Goal: Task Accomplishment & Management: Complete application form

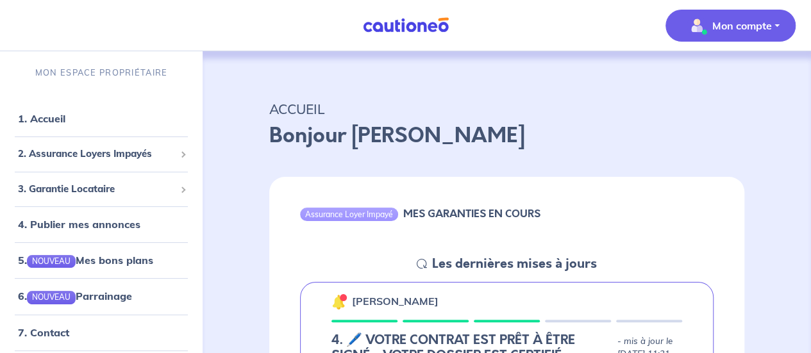
click at [786, 24] on button "Mon compte" at bounding box center [730, 26] width 130 height 32
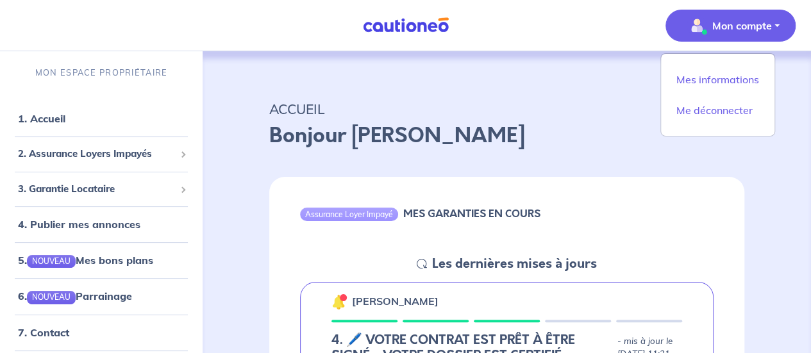
click at [786, 24] on button "Mon compte" at bounding box center [730, 26] width 130 height 32
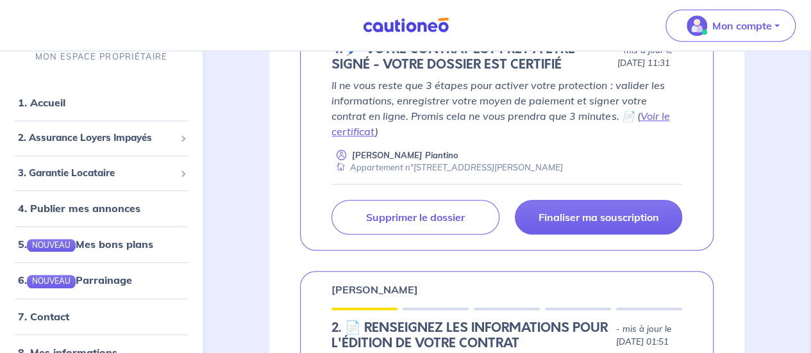
scroll to position [294, 0]
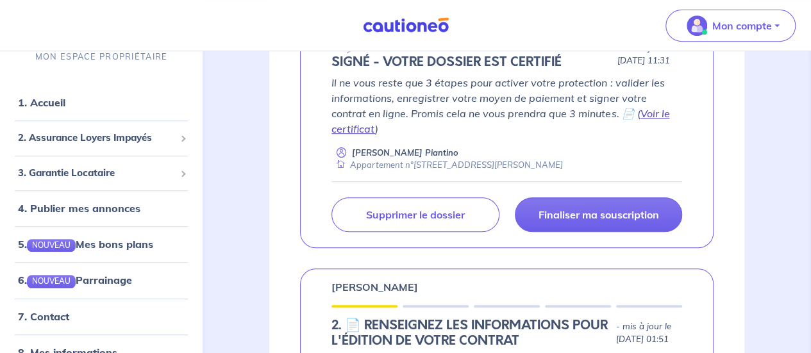
click at [620, 126] on link "Voir le certificat" at bounding box center [500, 121] width 338 height 28
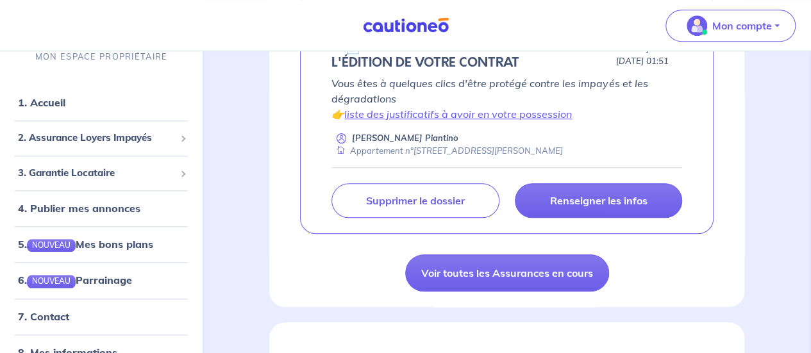
scroll to position [620, 0]
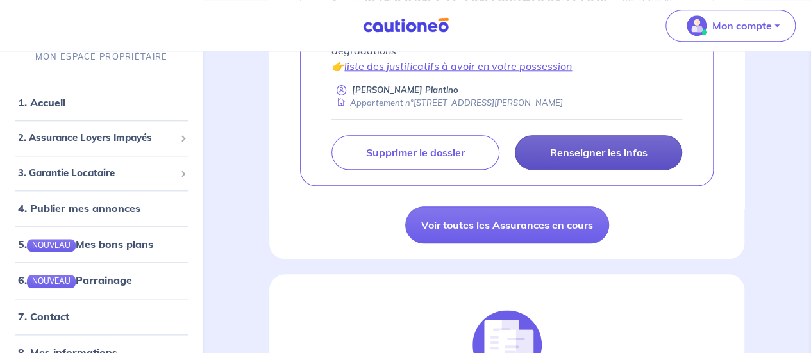
click at [592, 159] on p "Renseigner les infos" at bounding box center [597, 152] width 97 height 13
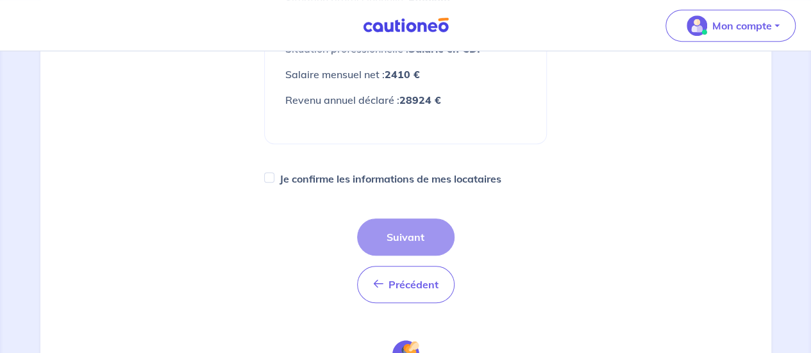
scroll to position [483, 0]
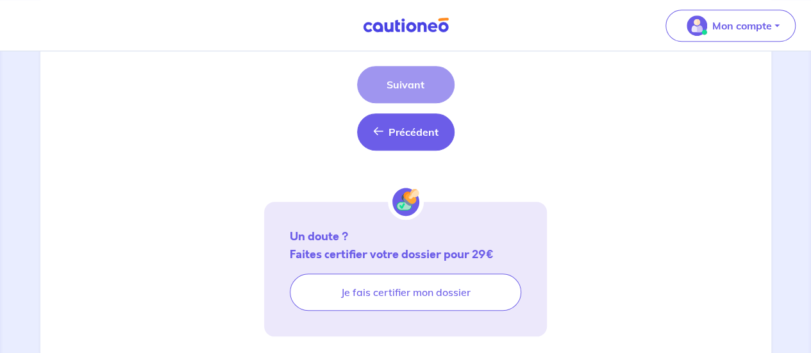
click at [412, 137] on span "Précédent" at bounding box center [413, 132] width 50 height 13
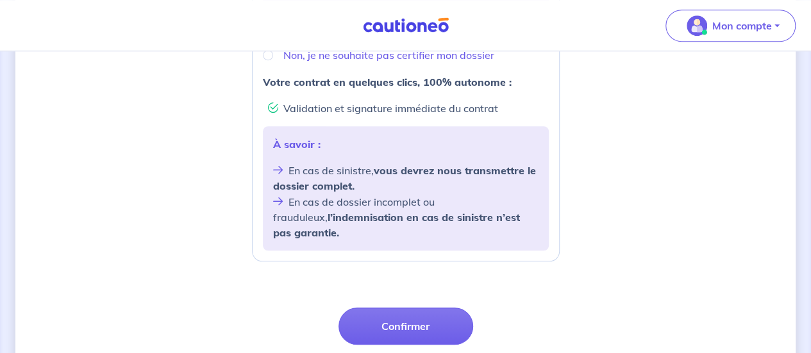
scroll to position [565, 0]
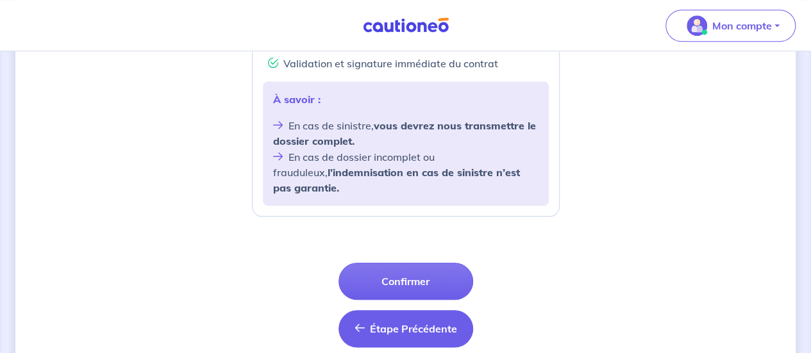
click at [408, 319] on button "Étape Précédente Précédent" at bounding box center [405, 328] width 135 height 37
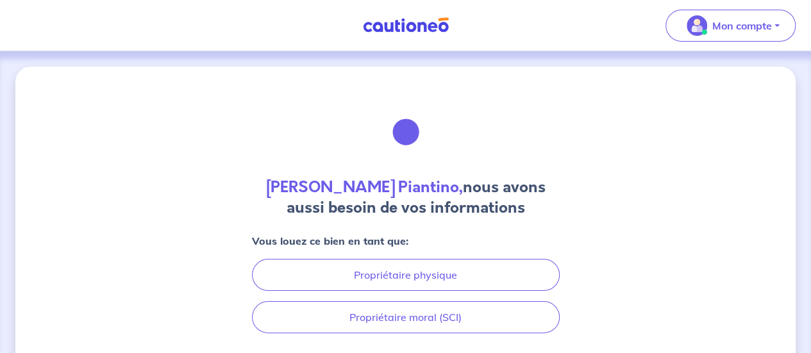
scroll to position [97, 0]
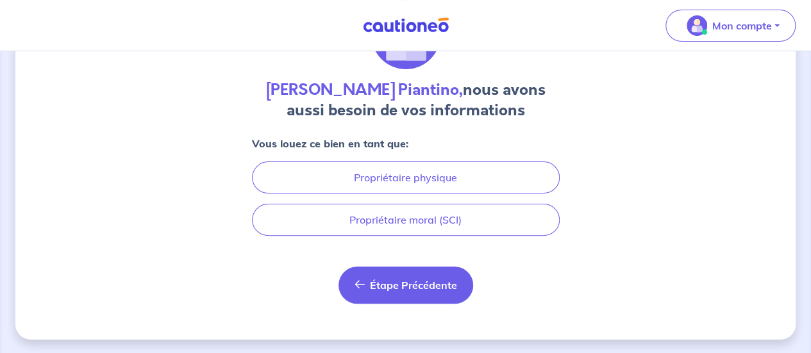
click at [434, 276] on button "Étape Précédente Précédent" at bounding box center [405, 285] width 135 height 37
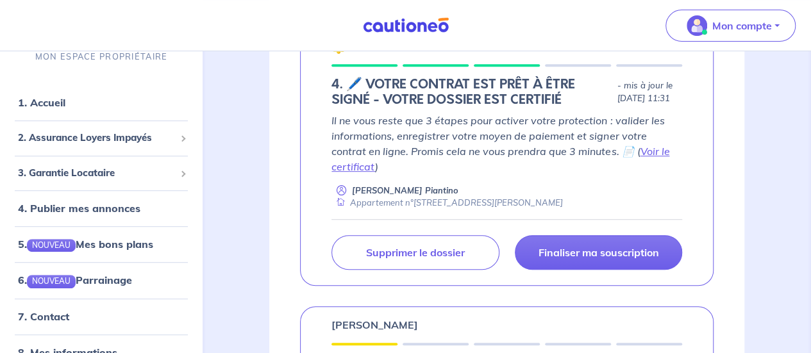
scroll to position [278, 0]
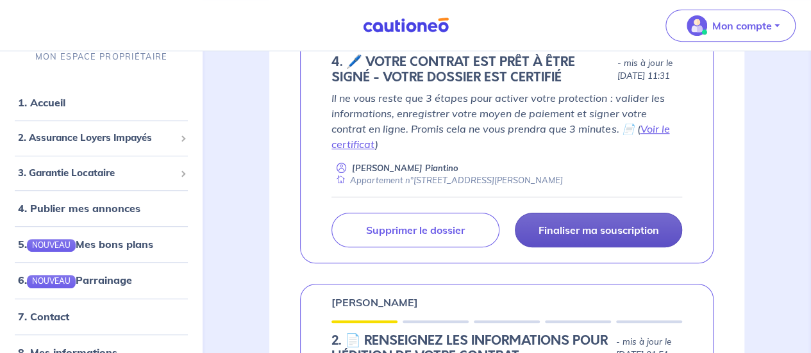
click at [612, 233] on p "Finaliser ma souscription" at bounding box center [598, 230] width 121 height 13
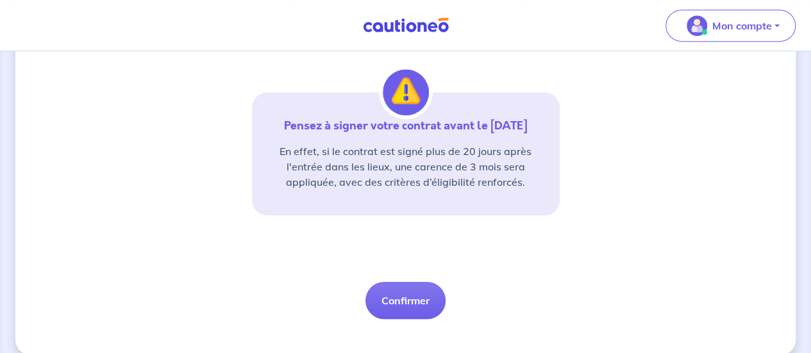
scroll to position [348, 0]
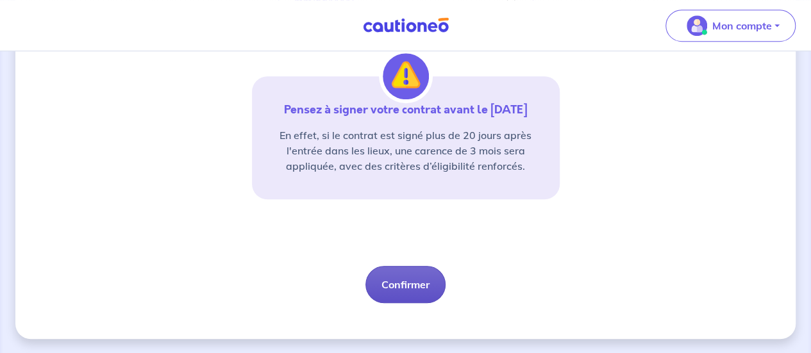
click at [403, 286] on button "Confirmer" at bounding box center [405, 284] width 80 height 37
select select "FR"
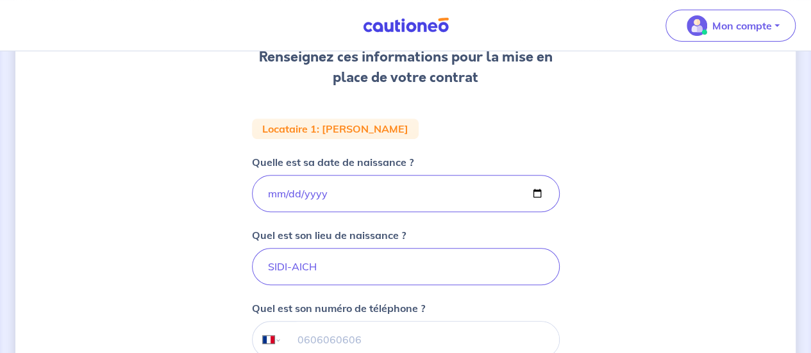
scroll to position [204, 0]
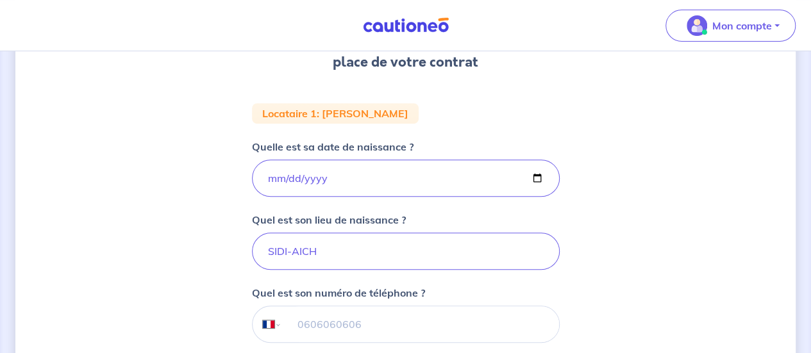
click at [586, 254] on div "1 2 3 Informations bail Informations propriétaire Paiement signature Renseignez…" at bounding box center [405, 227] width 780 height 731
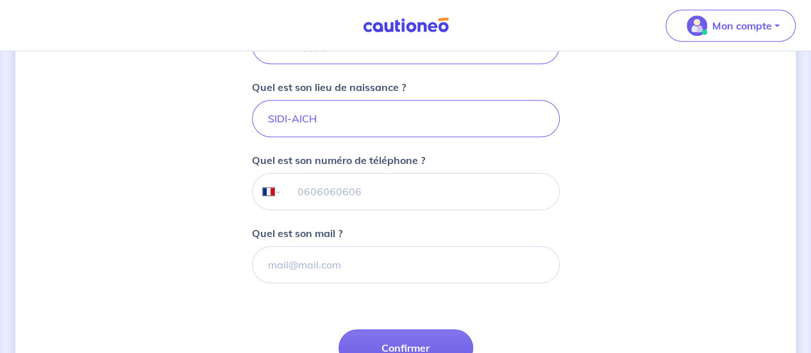
scroll to position [384, 0]
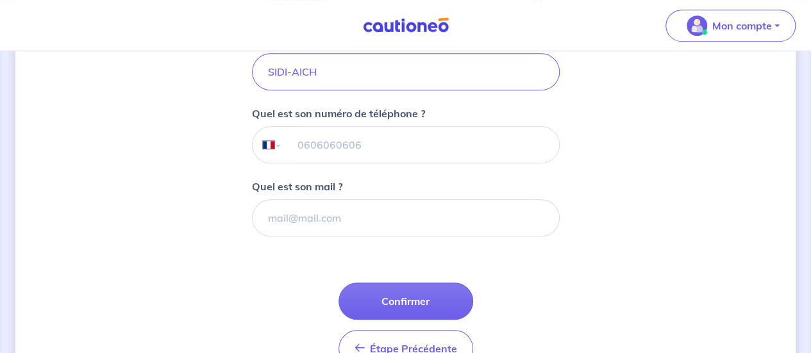
click at [337, 140] on input "tel" at bounding box center [419, 145] width 277 height 36
type input "06 60 23 46 25"
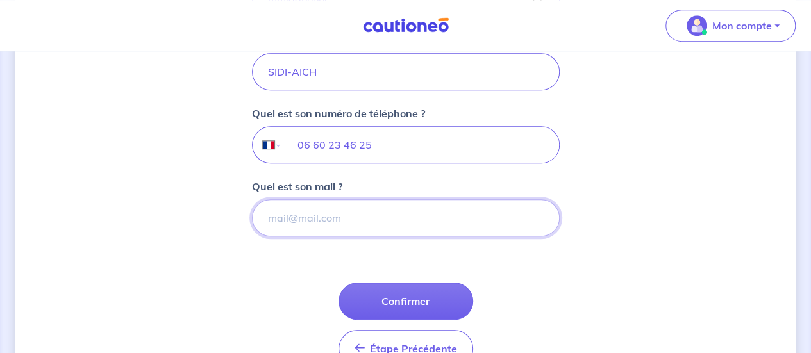
click at [320, 221] on input "Quel est son mail ?" at bounding box center [406, 217] width 308 height 37
paste input "[EMAIL_ADDRESS][DOMAIN_NAME]"
type input "[EMAIL_ADDRESS][DOMAIN_NAME]"
click at [563, 263] on div "1 2 3 Informations bail Informations propriétaire Paiement signature Renseignez…" at bounding box center [405, 48] width 780 height 731
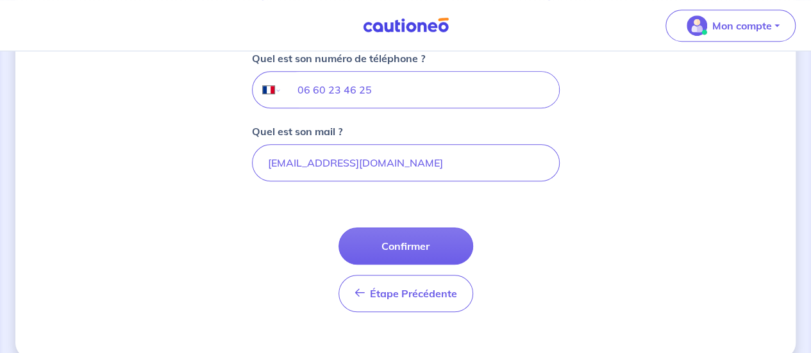
scroll to position [456, 0]
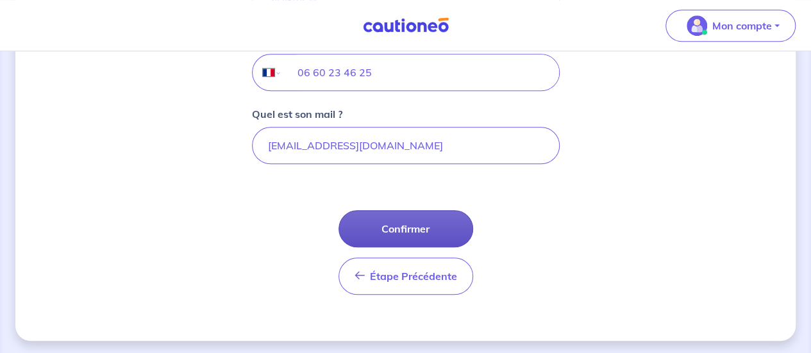
click at [424, 229] on button "Confirmer" at bounding box center [405, 228] width 135 height 37
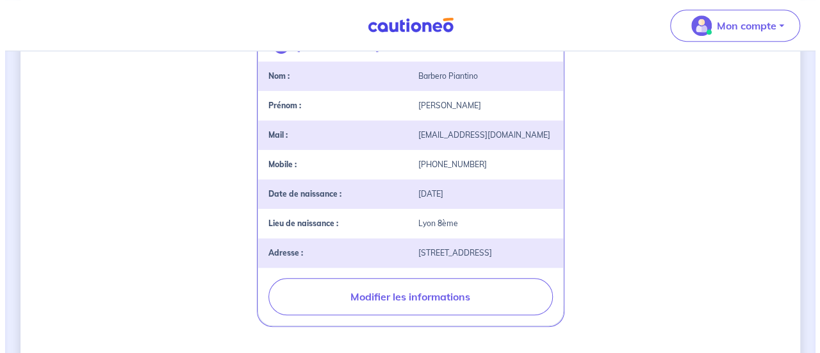
scroll to position [317, 0]
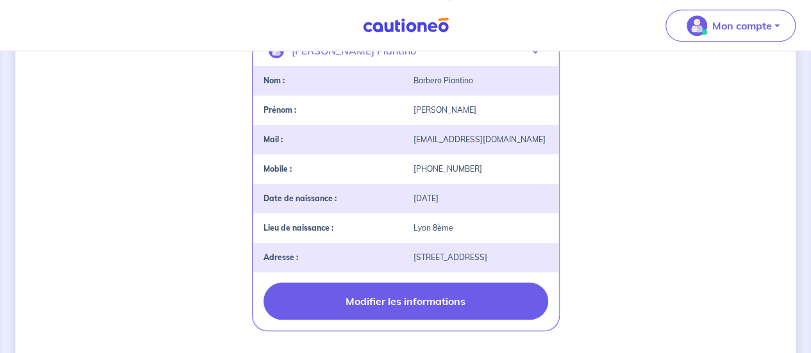
click at [424, 297] on button "Modifier les informations" at bounding box center [405, 301] width 285 height 37
select select "FR"
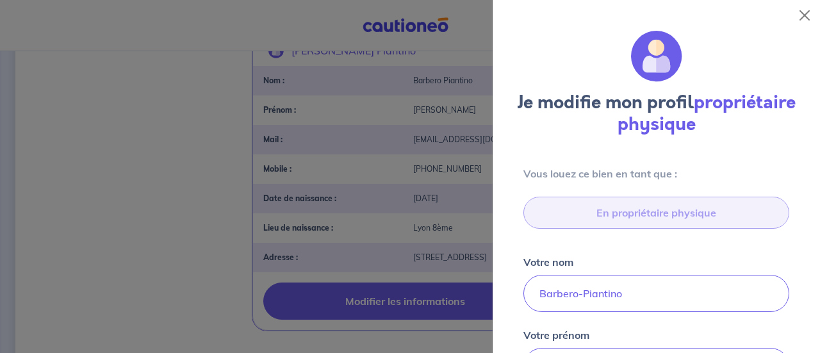
type input "[STREET_ADDRESS]"
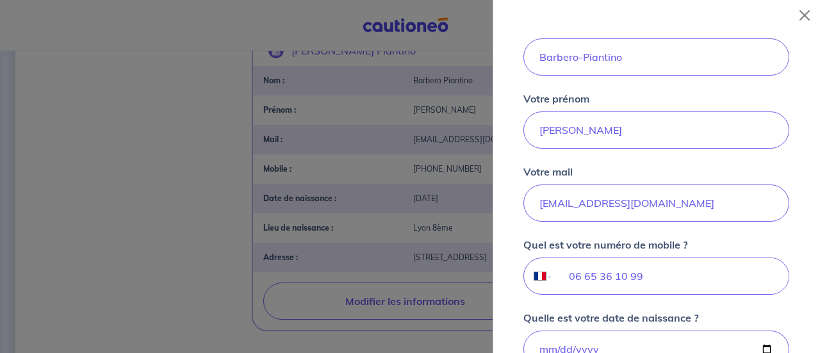
scroll to position [222, 0]
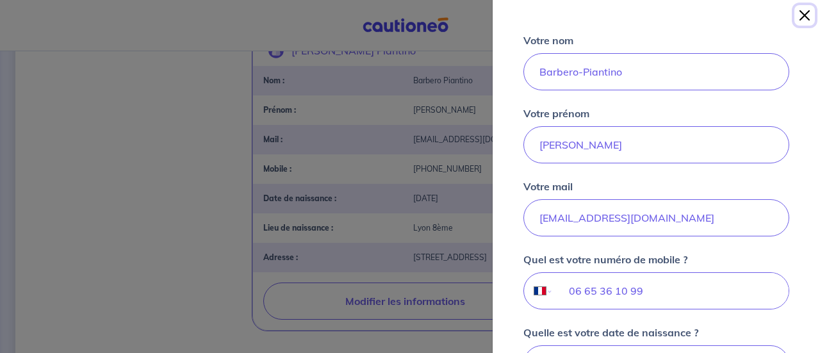
click at [804, 15] on button "Close" at bounding box center [805, 15] width 21 height 21
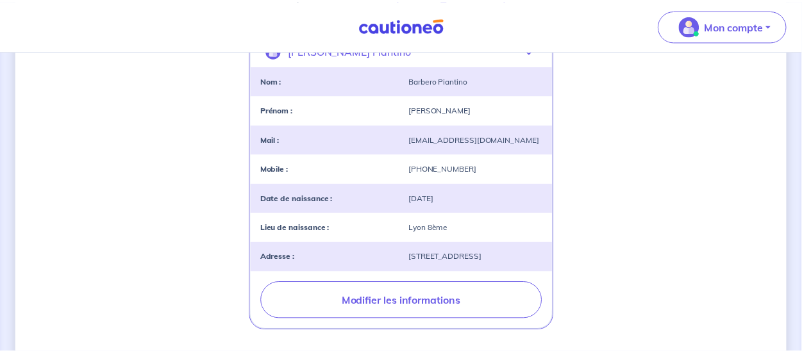
scroll to position [141, 0]
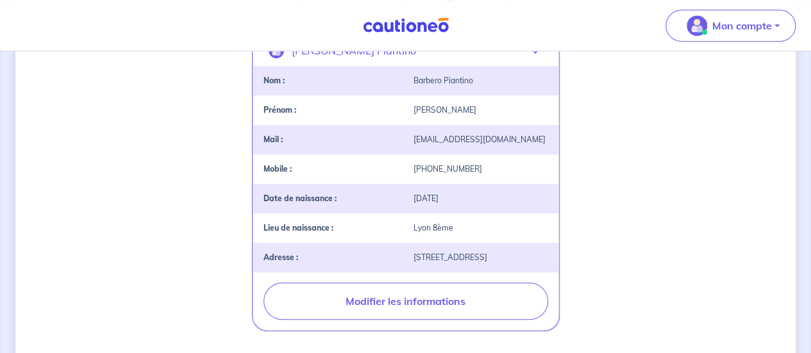
click at [687, 152] on div "2 3 Informations bail Informations propriétaire Paiement signature [PERSON_NAME…" at bounding box center [405, 189] width 780 height 881
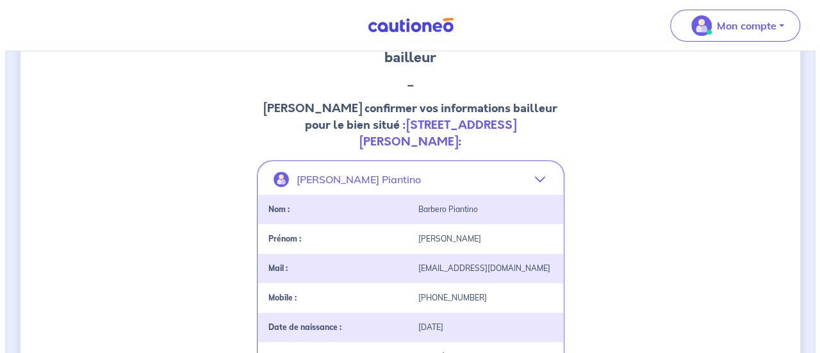
scroll to position [406, 0]
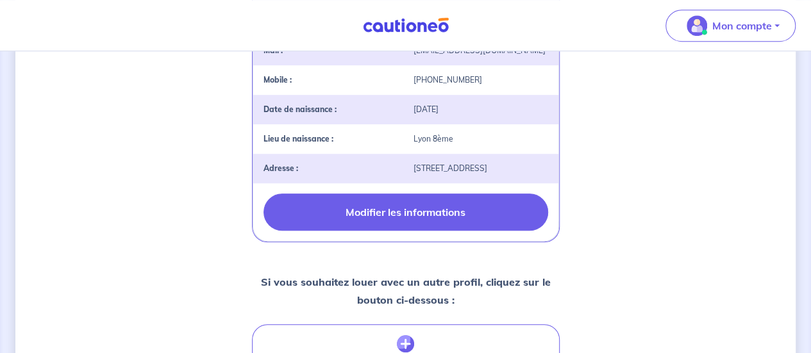
click at [442, 215] on button "Modifier les informations" at bounding box center [405, 212] width 285 height 37
select select "FR"
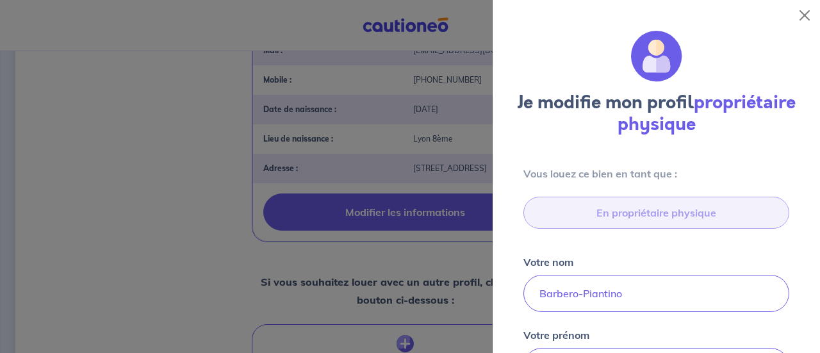
type input "[STREET_ADDRESS]"
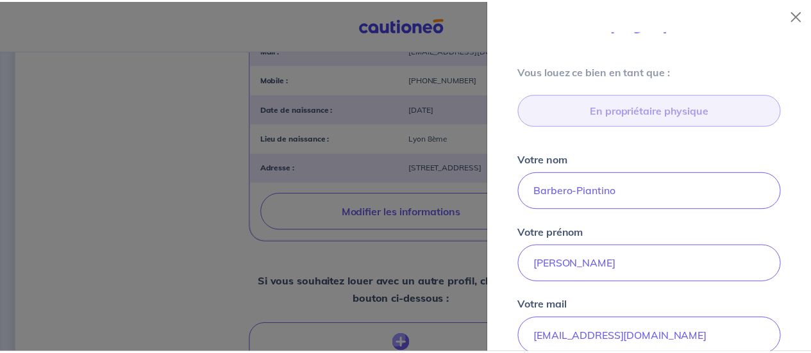
scroll to position [101, 0]
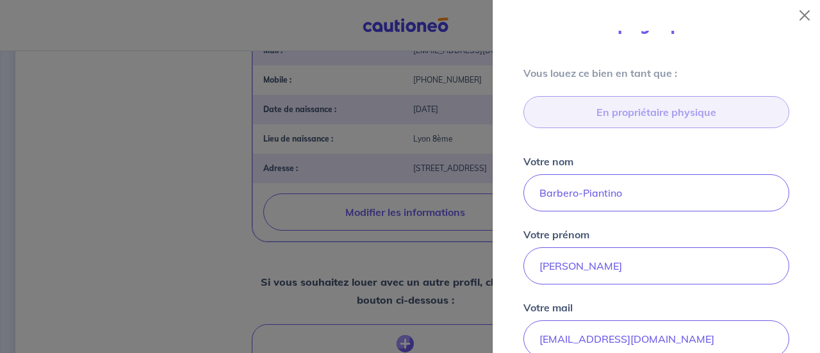
click at [247, 194] on div at bounding box center [410, 176] width 820 height 353
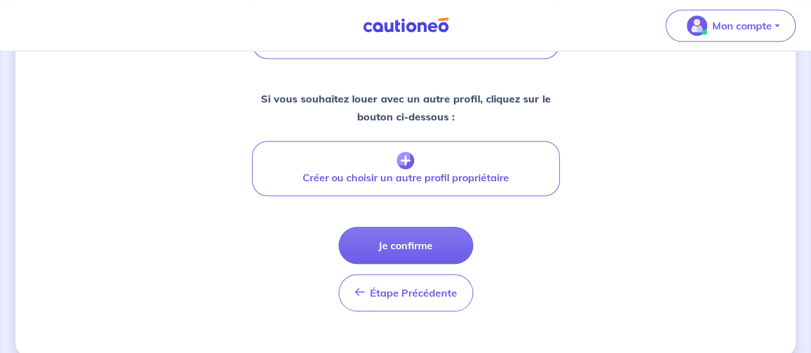
scroll to position [599, 0]
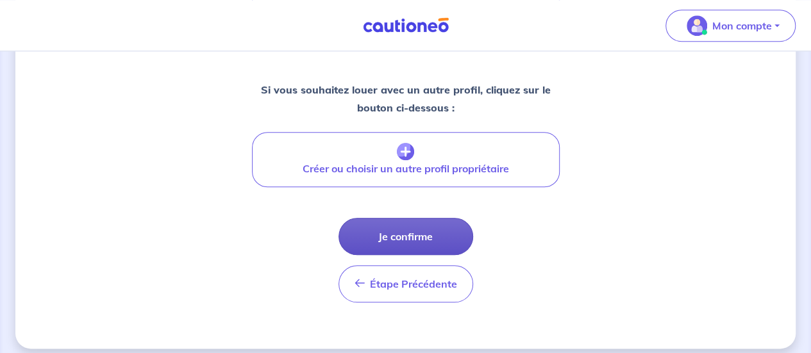
click at [418, 225] on button "Je confirme" at bounding box center [405, 236] width 135 height 37
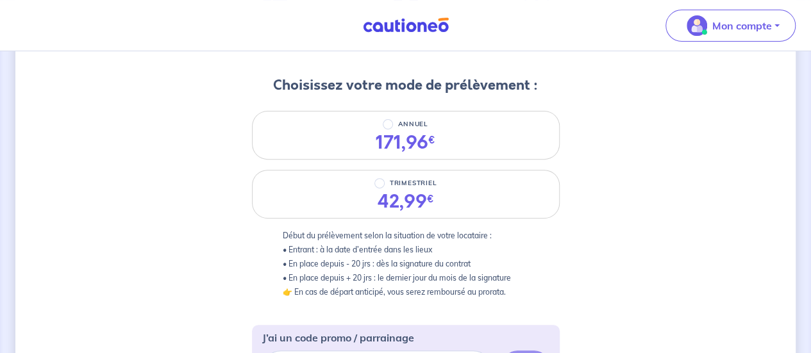
scroll to position [145, 0]
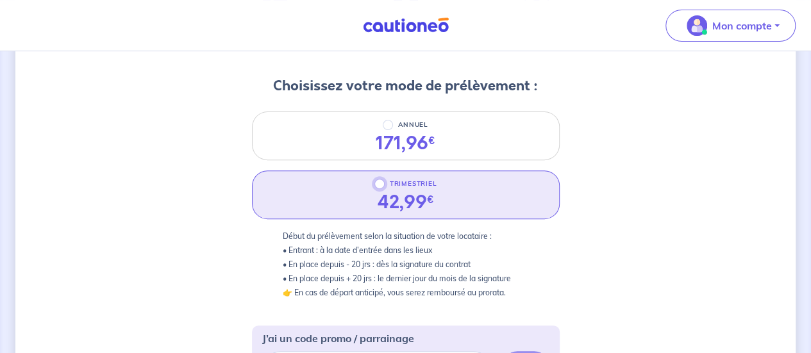
click at [376, 185] on input "TRIMESTRIEL" at bounding box center [379, 184] width 10 height 10
radio input "true"
click at [654, 210] on div "2 3 Informations bail Informations propriétaire Paiement signature Choisissez v…" at bounding box center [405, 338] width 780 height 833
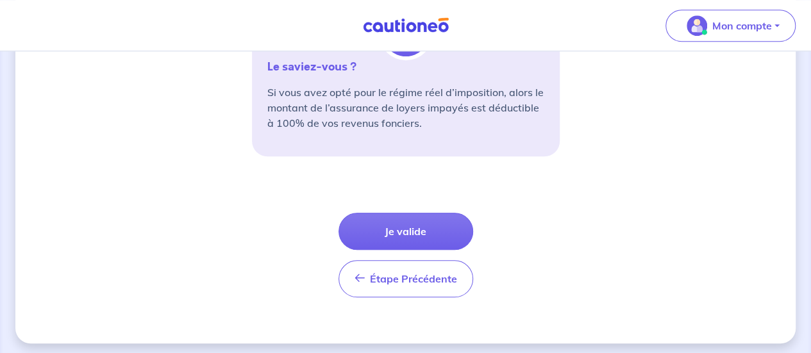
scroll to position [560, 0]
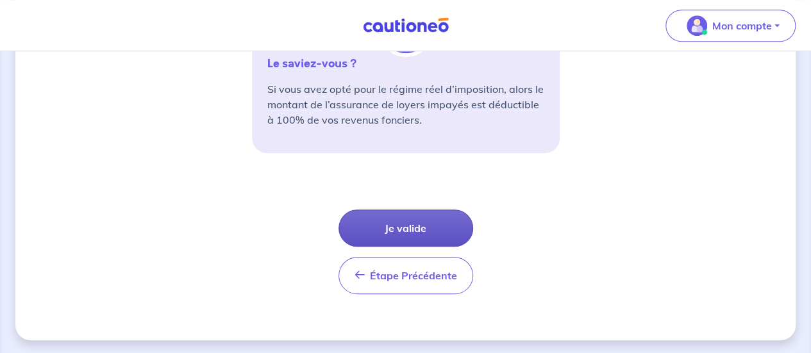
click at [419, 222] on button "Je valide" at bounding box center [405, 228] width 135 height 37
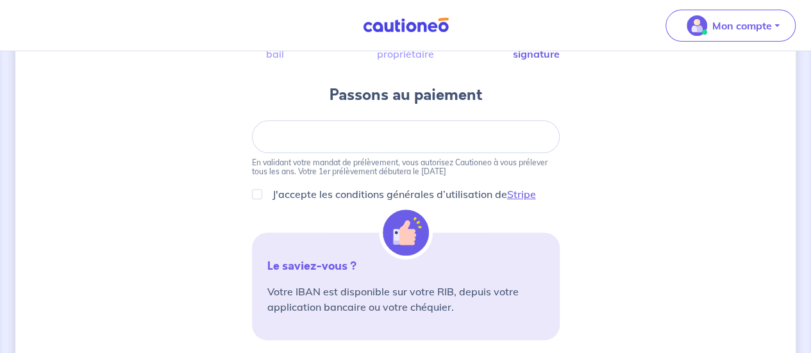
scroll to position [128, 0]
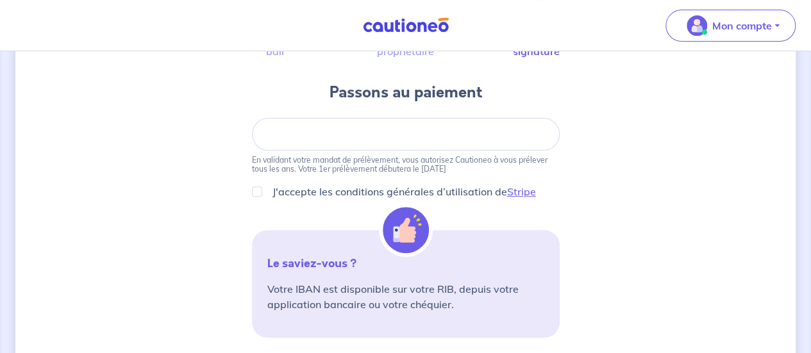
click at [706, 193] on div "3 Informations bail Informations propriétaire Paiement signature Passons au pai…" at bounding box center [405, 305] width 780 height 735
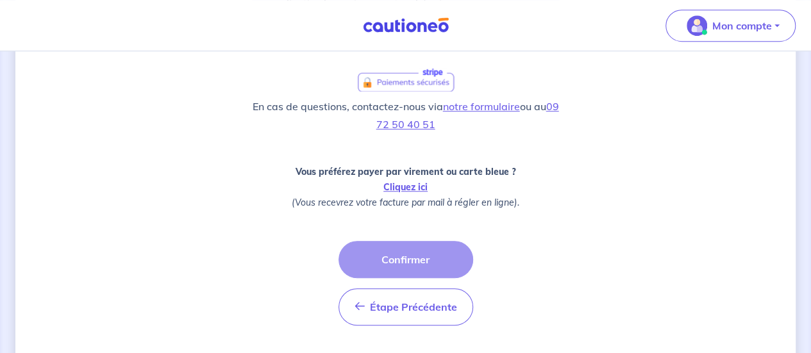
scroll to position [462, 0]
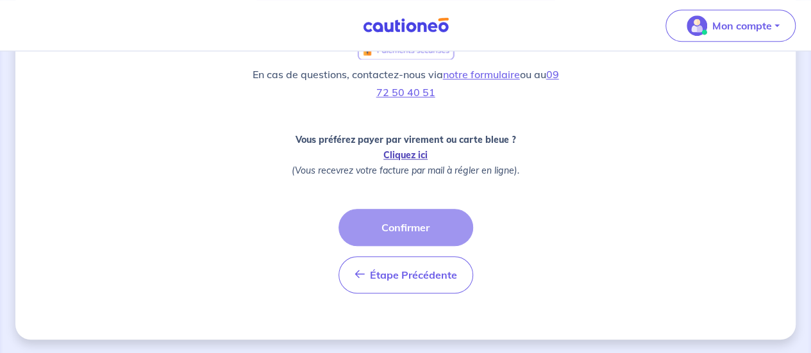
click at [407, 154] on link "Cliquez ici" at bounding box center [405, 155] width 44 height 12
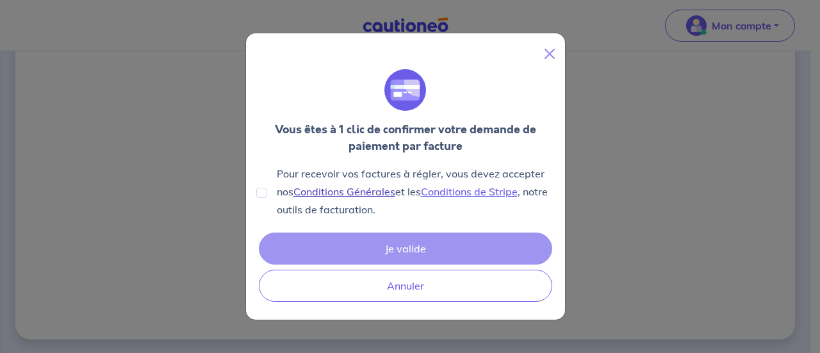
click at [356, 191] on link "Conditions Générales" at bounding box center [345, 191] width 102 height 13
click at [259, 194] on input "Pour recevoir vos factures à régler, vous devez accepter nos Conditions Général…" at bounding box center [261, 193] width 10 height 10
checkbox input "true"
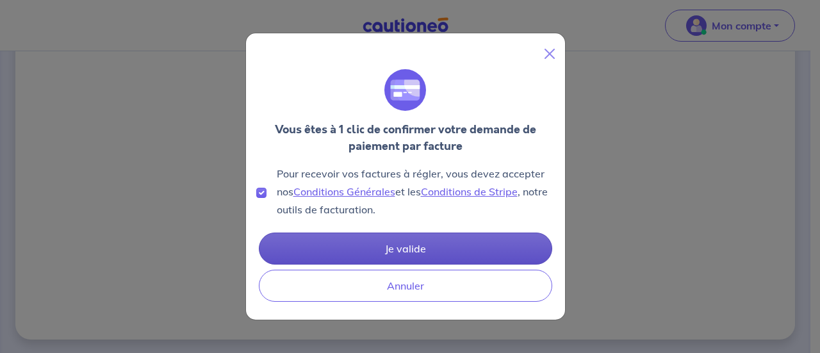
click at [392, 248] on button "Je valide" at bounding box center [406, 249] width 294 height 32
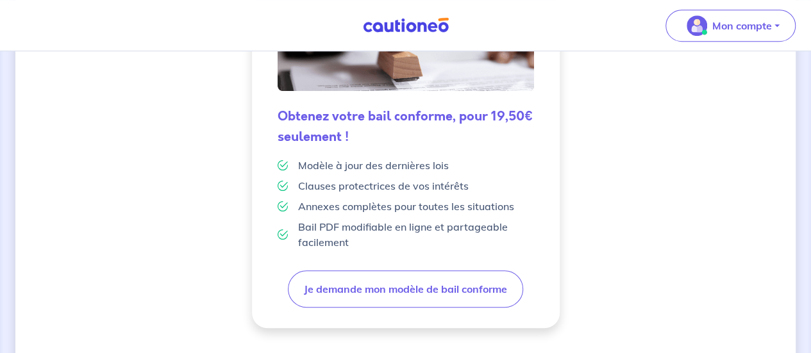
scroll to position [453, 0]
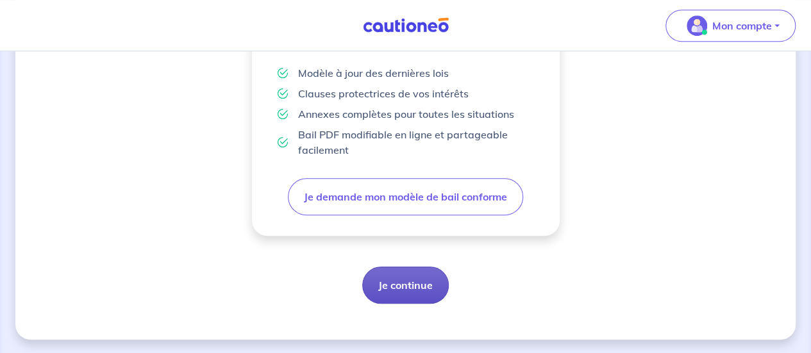
click at [419, 281] on button "Je continue" at bounding box center [405, 285] width 87 height 37
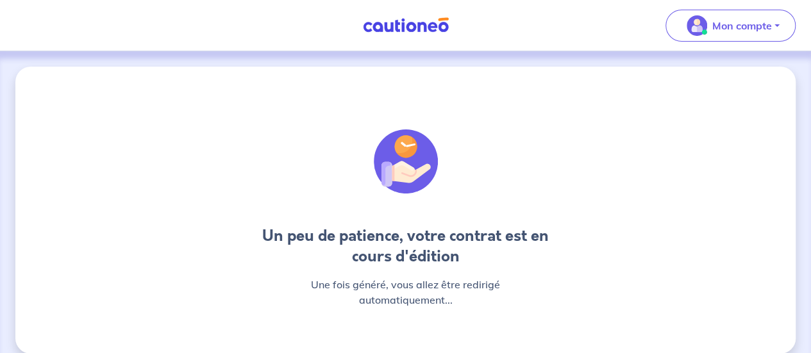
scroll to position [15, 0]
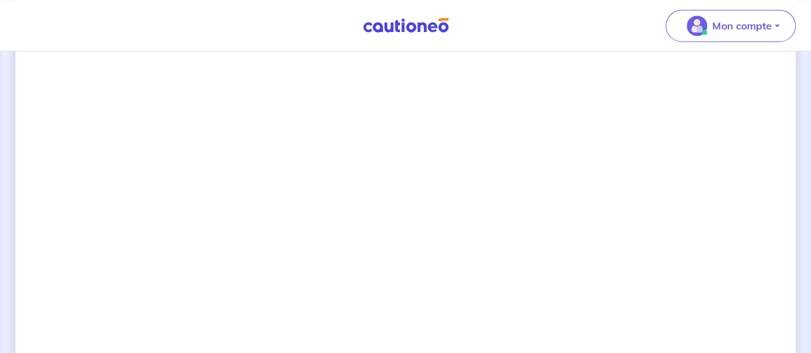
scroll to position [990, 0]
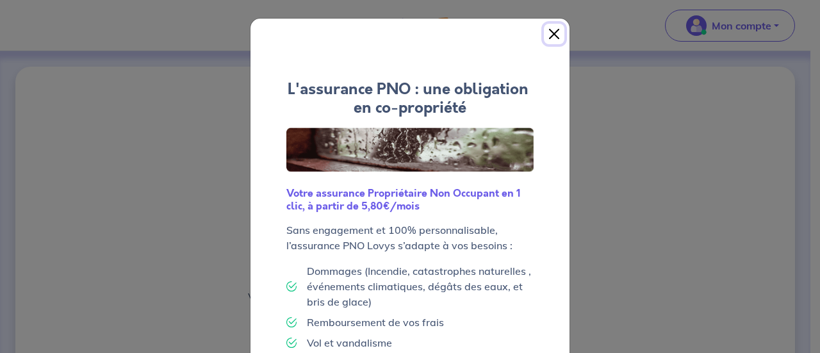
click at [551, 38] on button "Close" at bounding box center [554, 34] width 21 height 21
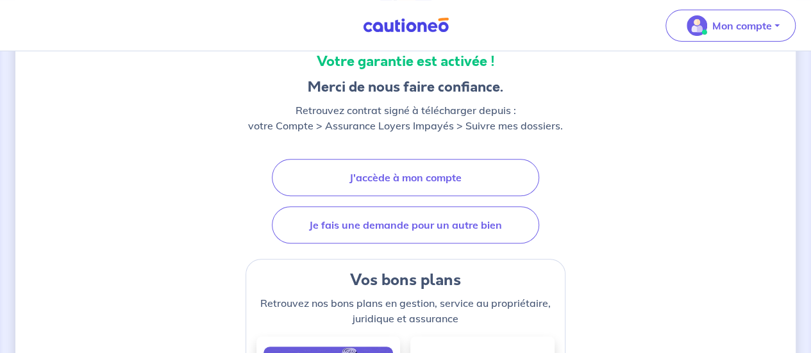
scroll to position [142, 0]
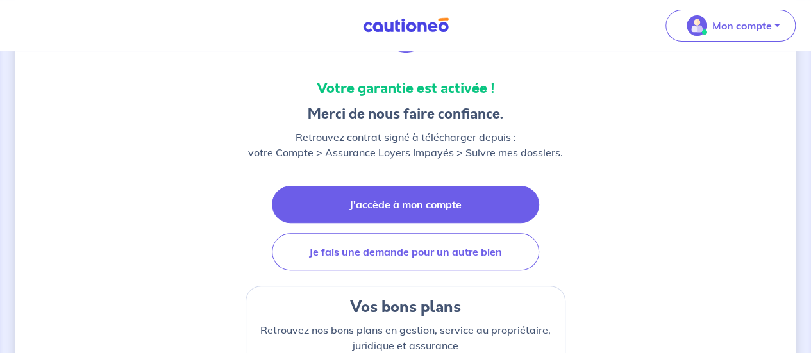
click at [385, 208] on link "J'accède à mon compte" at bounding box center [405, 204] width 267 height 37
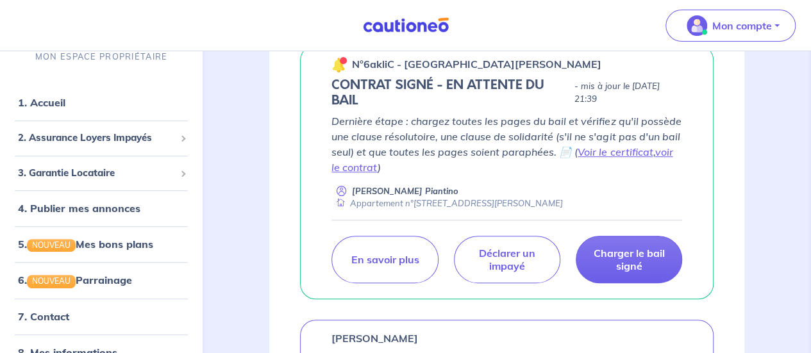
scroll to position [231, 0]
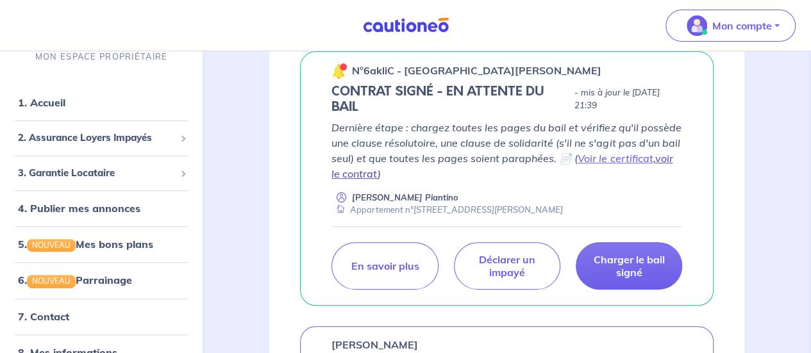
click at [665, 156] on link "voir le contrat" at bounding box center [501, 166] width 341 height 28
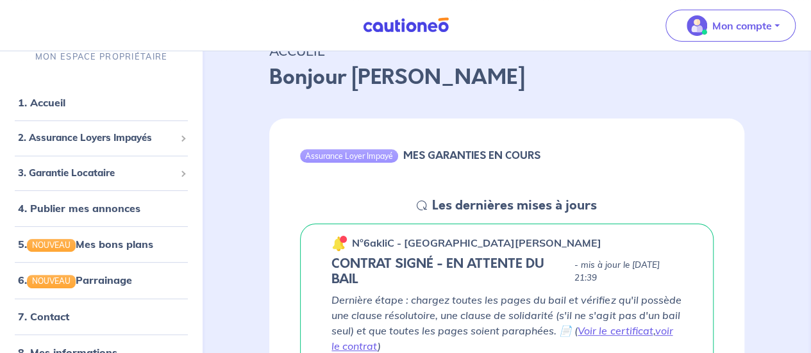
scroll to position [62, 0]
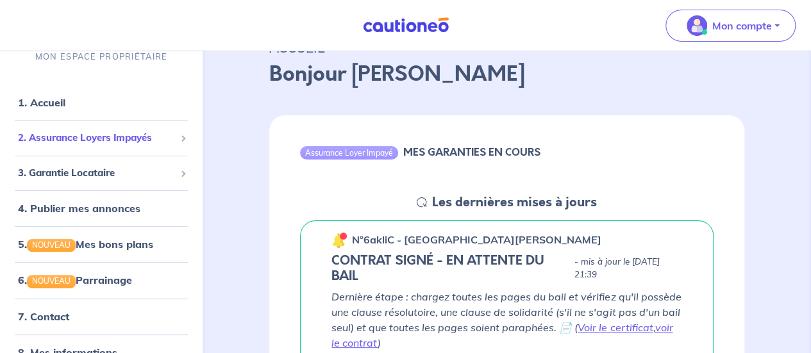
click at [129, 138] on span "2. Assurance Loyers Impayés" at bounding box center [96, 138] width 157 height 15
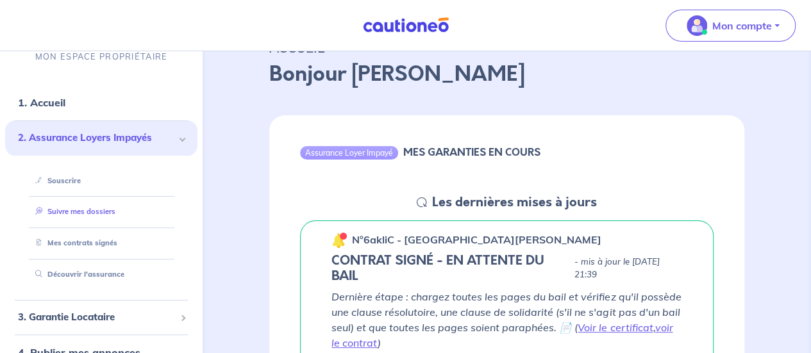
click at [82, 214] on link "Suivre mes dossiers" at bounding box center [72, 212] width 85 height 9
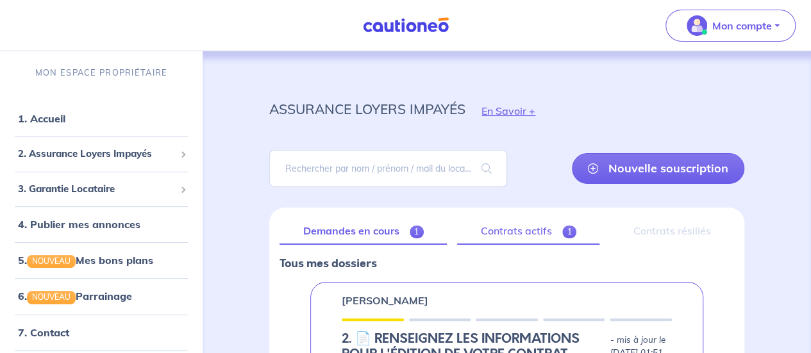
click at [510, 230] on link "Contrats actifs 1" at bounding box center [528, 231] width 142 height 27
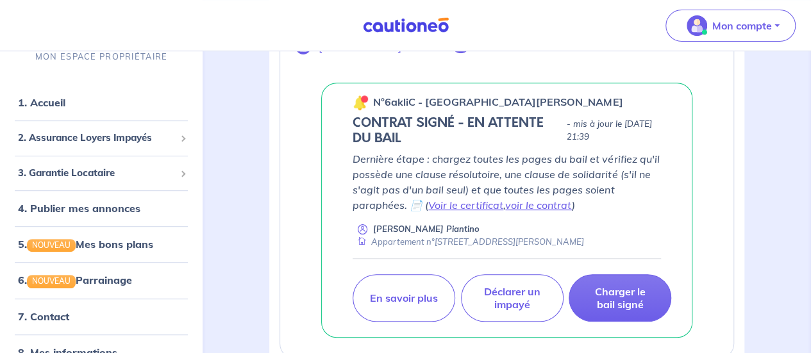
scroll to position [255, 0]
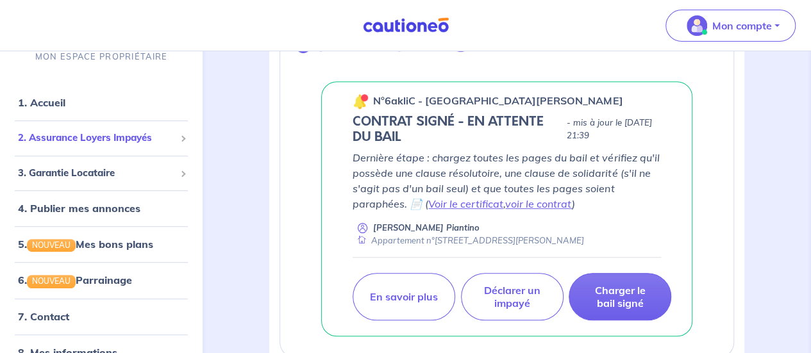
click at [102, 135] on span "2. Assurance Loyers Impayés" at bounding box center [96, 138] width 157 height 15
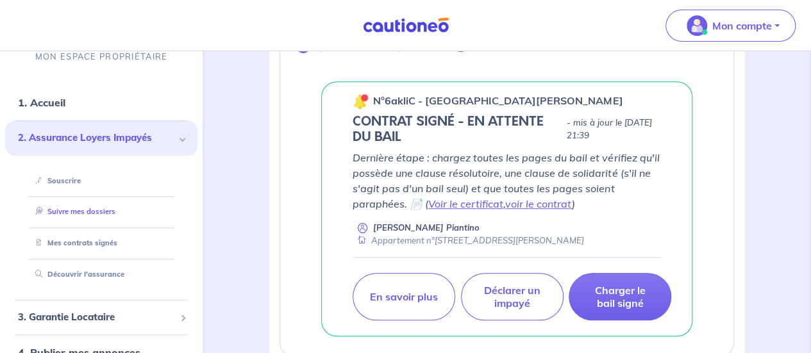
click at [69, 211] on link "Suivre mes dossiers" at bounding box center [72, 212] width 85 height 9
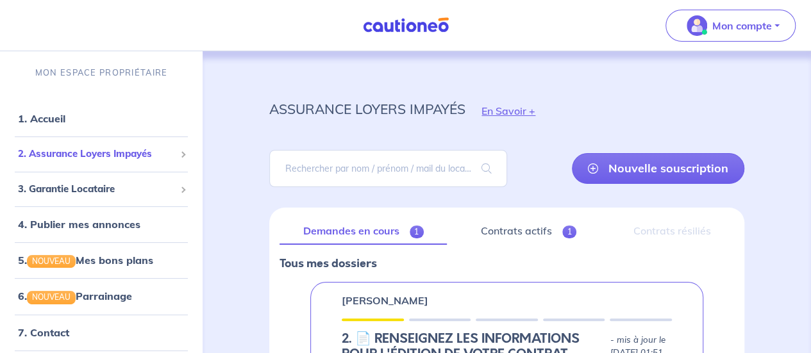
click at [109, 157] on span "2. Assurance Loyers Impayés" at bounding box center [96, 154] width 157 height 15
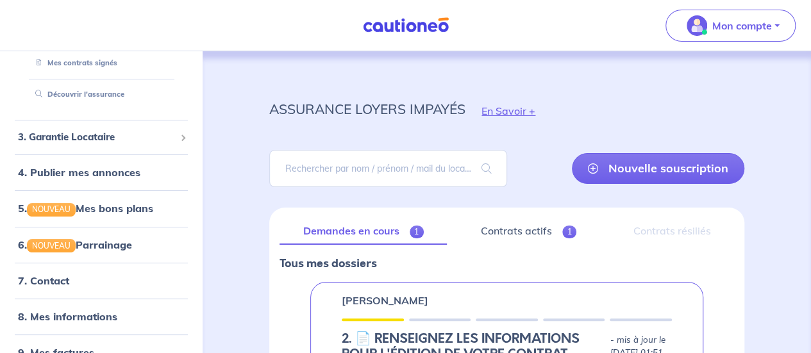
scroll to position [204, 0]
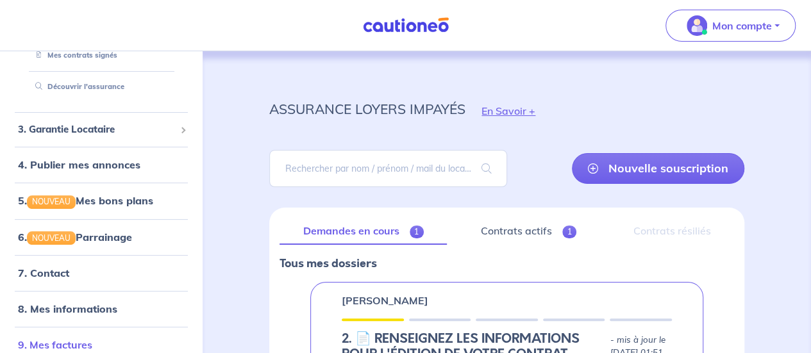
click at [92, 340] on link "9. Mes factures" at bounding box center [55, 344] width 74 height 13
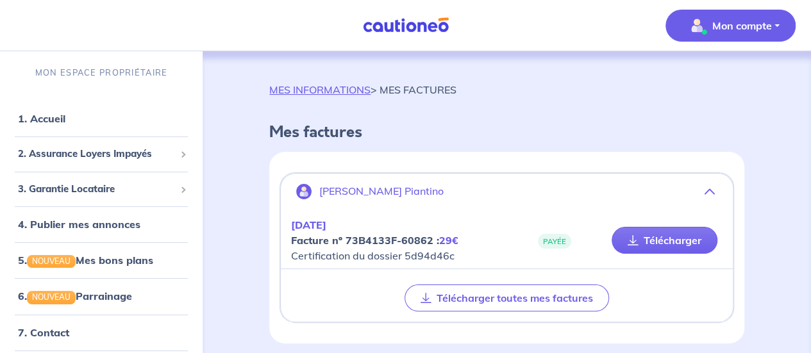
scroll to position [50, 0]
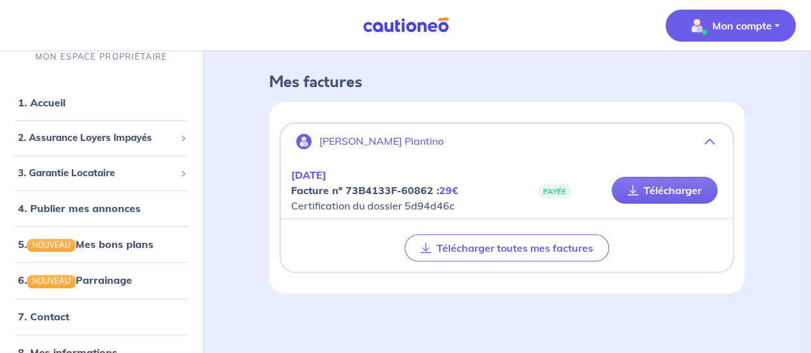
click at [708, 142] on icon "button" at bounding box center [709, 142] width 10 height 10
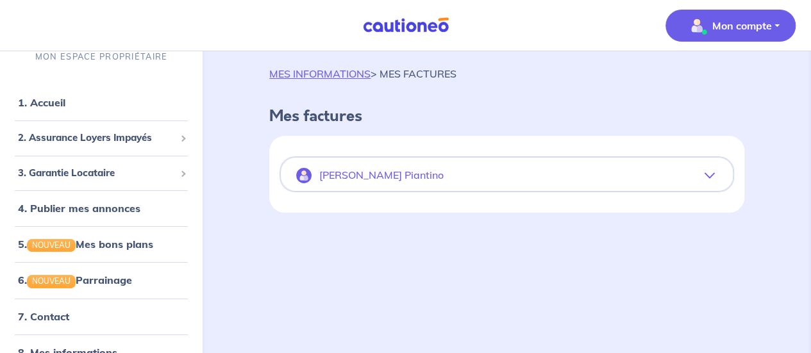
scroll to position [15, 0]
click at [708, 142] on div "[PERSON_NAME] Piantino [DATE] Facture nº 73B4133F-60862 : 29€ Certification du …" at bounding box center [506, 175] width 475 height 77
click at [709, 167] on button "[PERSON_NAME] Piantino" at bounding box center [507, 176] width 452 height 31
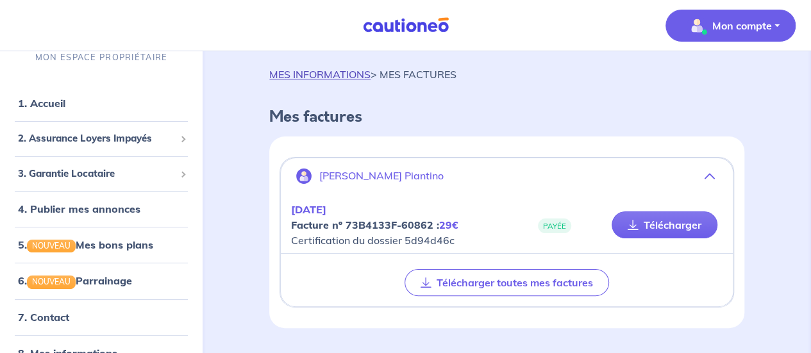
click at [309, 80] on link "MES INFORMATIONS" at bounding box center [319, 74] width 101 height 13
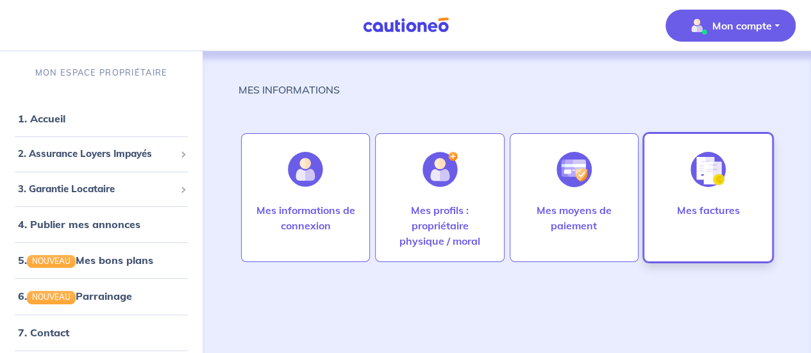
click at [710, 208] on p "Mes factures" at bounding box center [707, 210] width 63 height 15
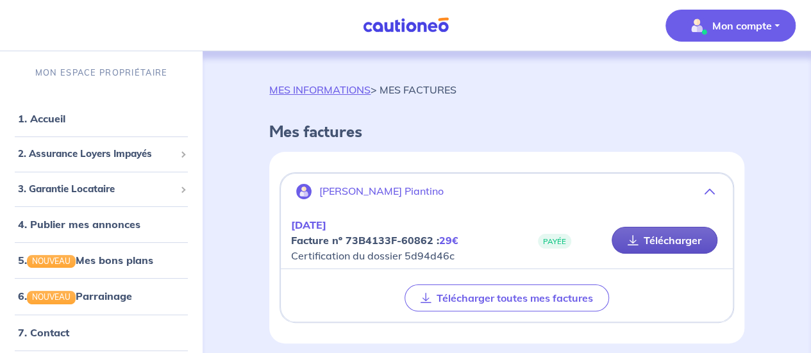
click at [670, 246] on link "Télécharger" at bounding box center [665, 240] width 106 height 27
click at [92, 161] on span "2. Assurance Loyers Impayés" at bounding box center [96, 154] width 157 height 15
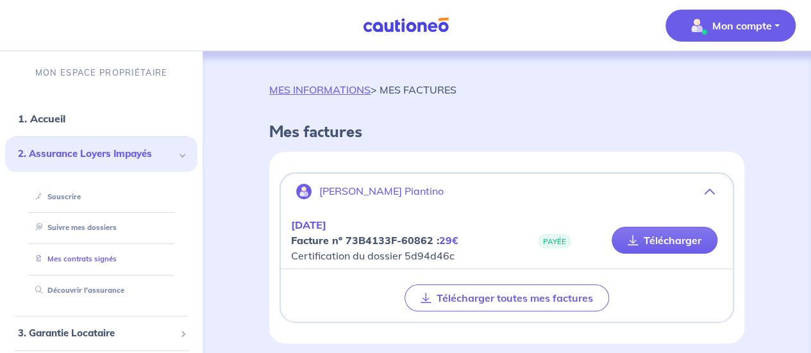
click at [88, 263] on link "Mes contrats signés" at bounding box center [73, 258] width 87 height 9
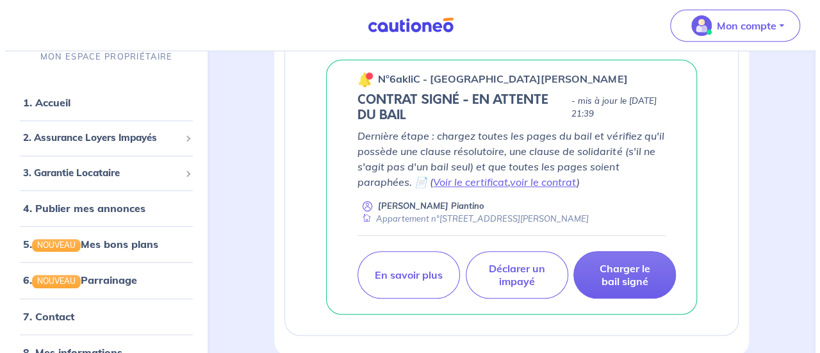
scroll to position [278, 0]
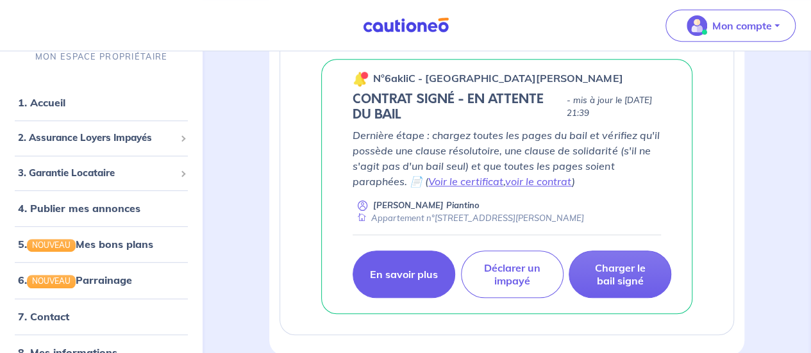
click at [409, 269] on p "En savoir plus" at bounding box center [404, 274] width 68 height 13
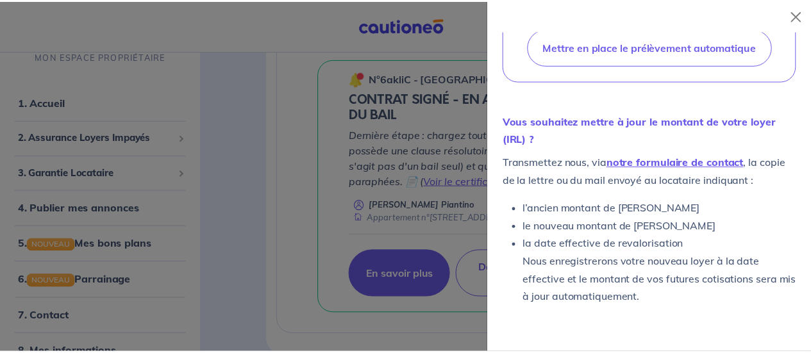
scroll to position [606, 0]
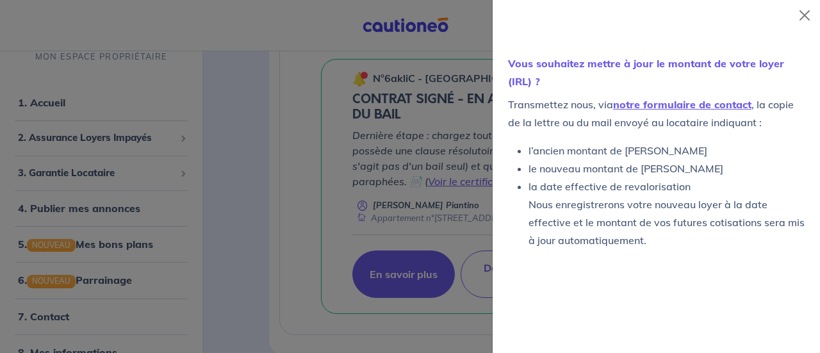
click at [377, 184] on div at bounding box center [410, 176] width 820 height 353
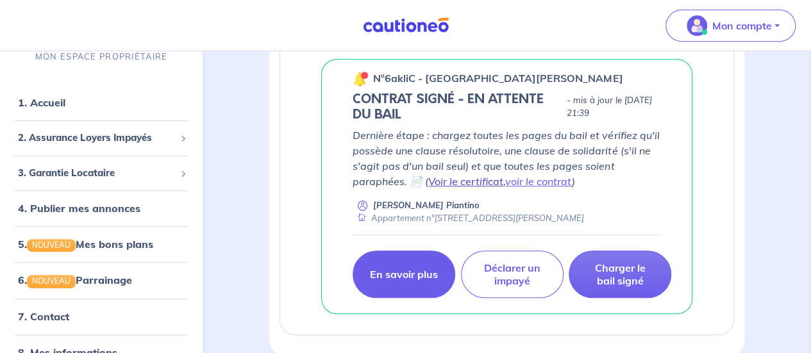
click at [472, 180] on link "Voir le certificat" at bounding box center [465, 181] width 75 height 13
